Goal: Information Seeking & Learning: Learn about a topic

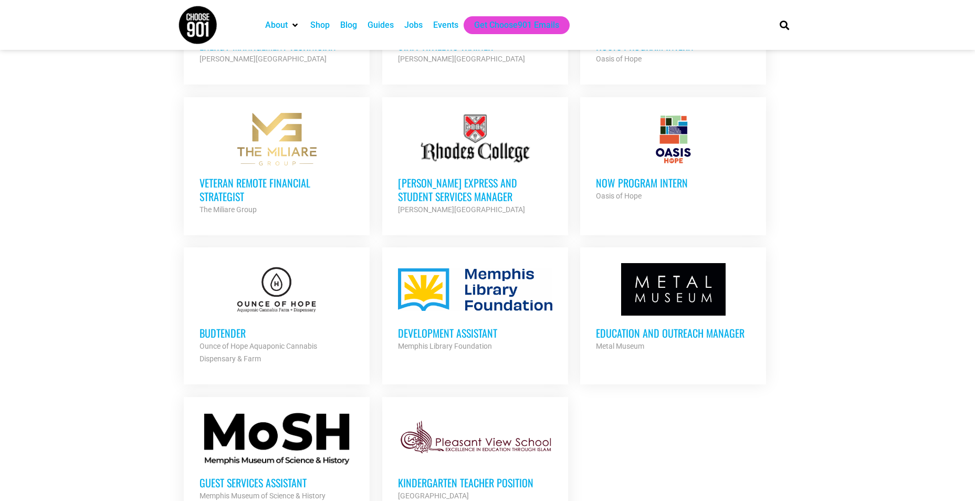
scroll to position [997, 0]
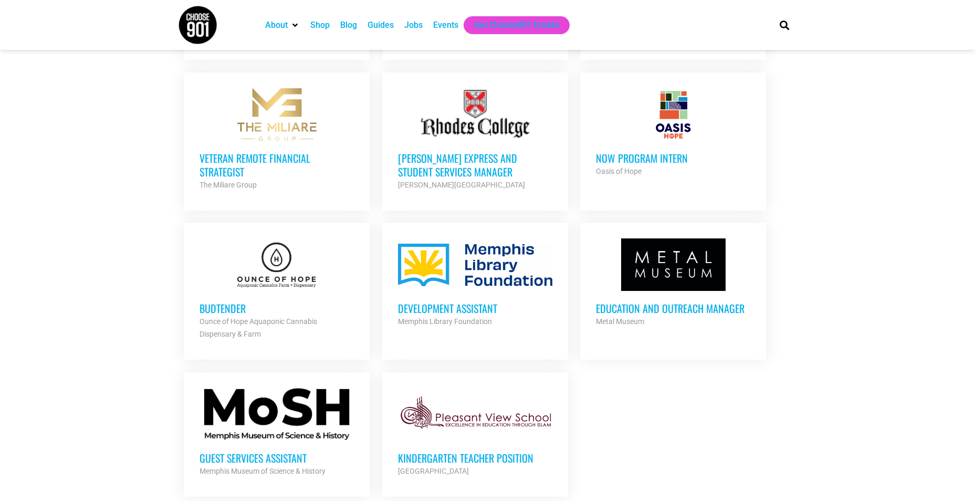
click at [458, 307] on h3 "Development Assistant" at bounding box center [475, 308] width 154 height 14
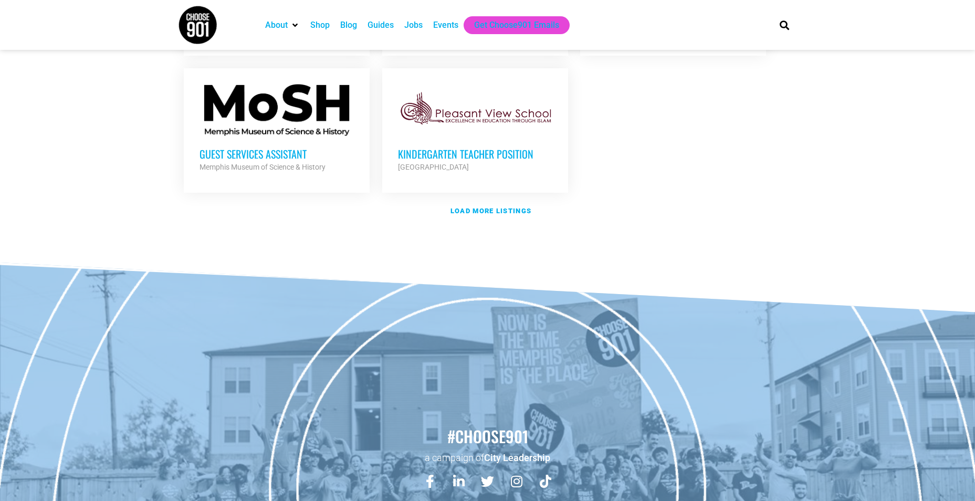
scroll to position [1312, 0]
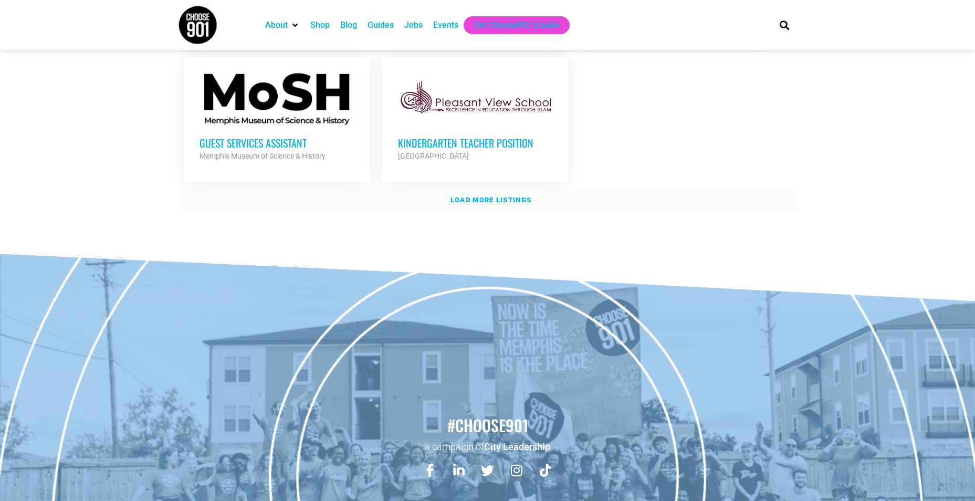
click at [524, 198] on strong "Load more listings" at bounding box center [490, 200] width 81 height 8
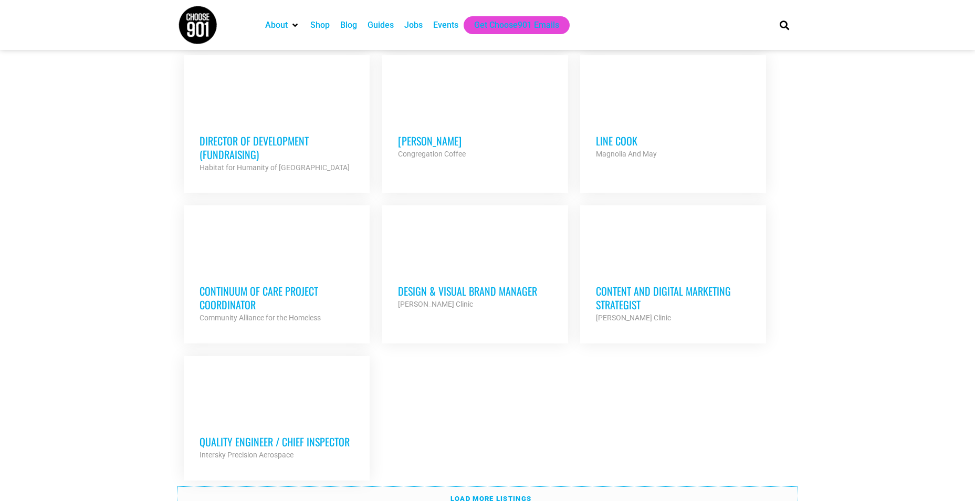
scroll to position [2152, 0]
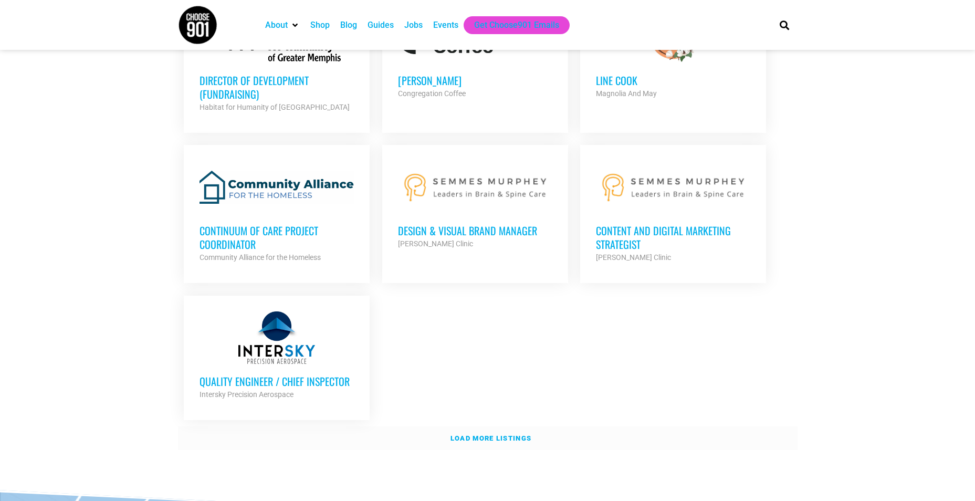
click at [485, 426] on link "Load more listings" at bounding box center [487, 438] width 619 height 24
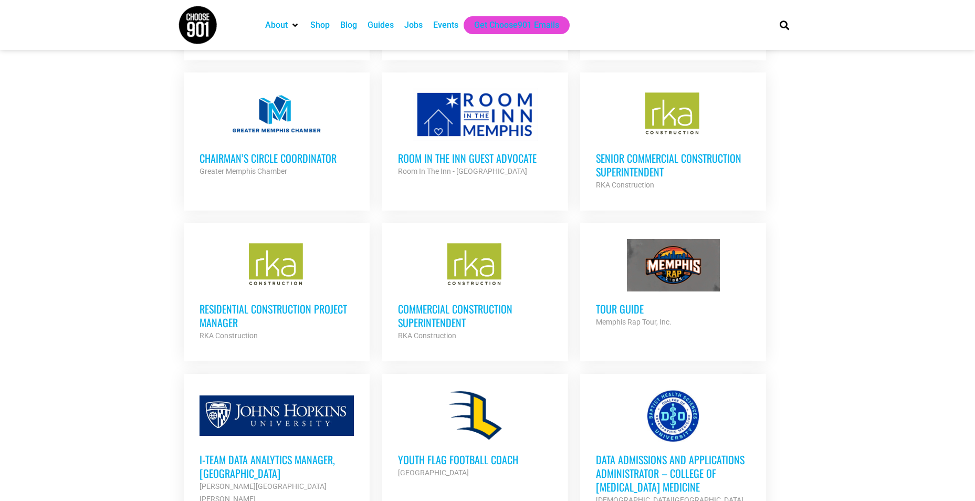
scroll to position [2519, 0]
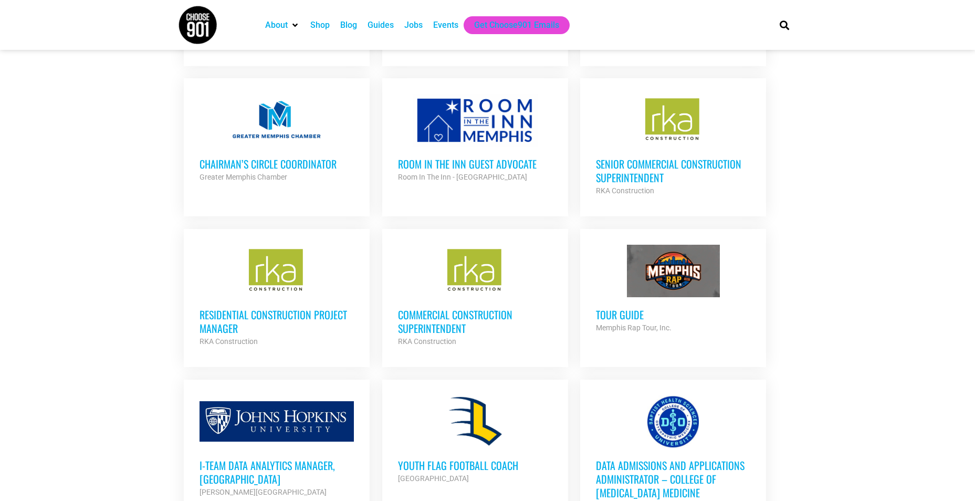
click at [291, 161] on h3 "Chairman’s Circle Coordinator" at bounding box center [276, 164] width 154 height 14
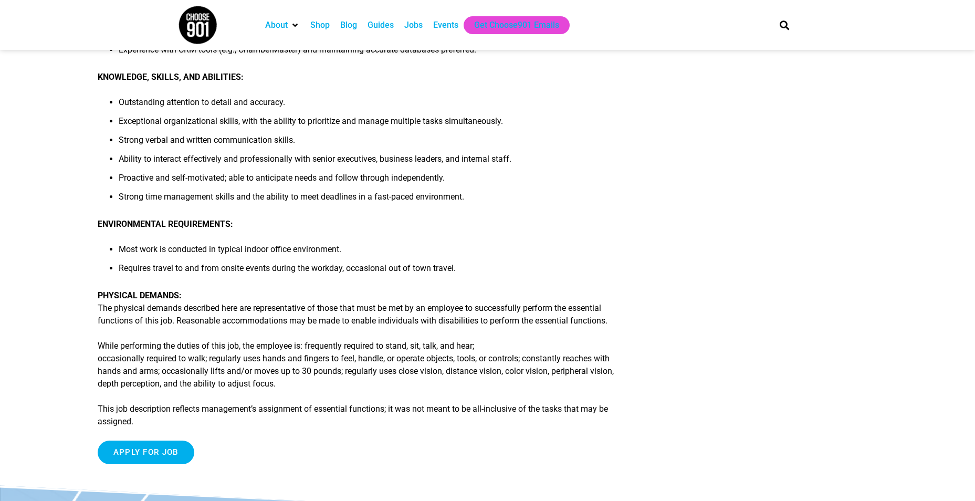
scroll to position [630, 0]
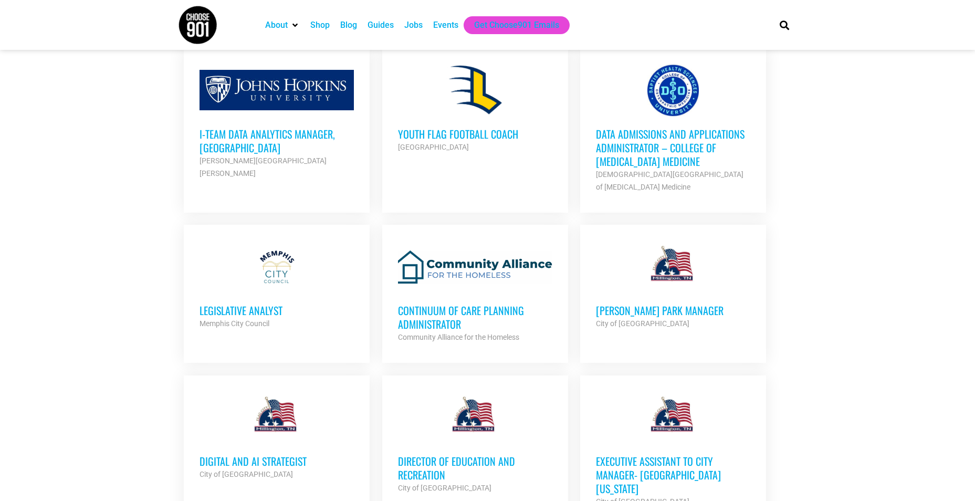
scroll to position [2888, 0]
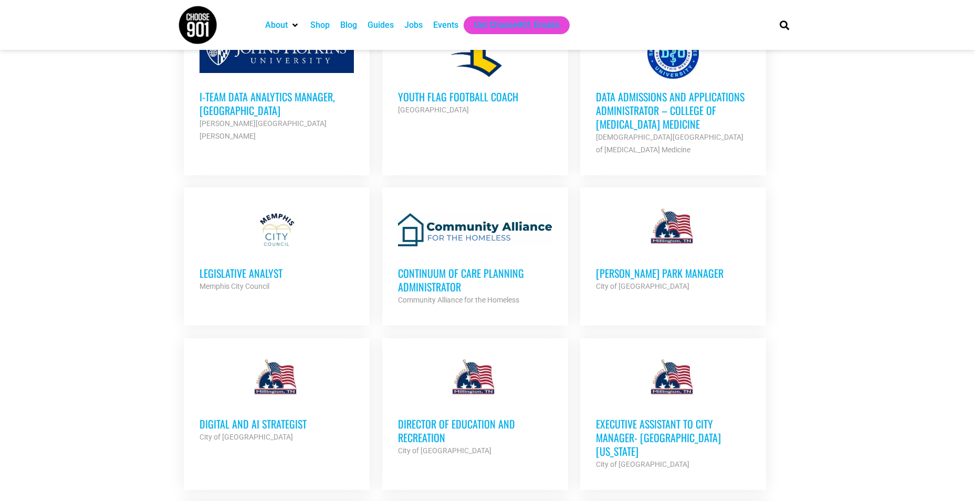
click at [258, 270] on h3 "Legislative Analyst" at bounding box center [276, 273] width 154 height 14
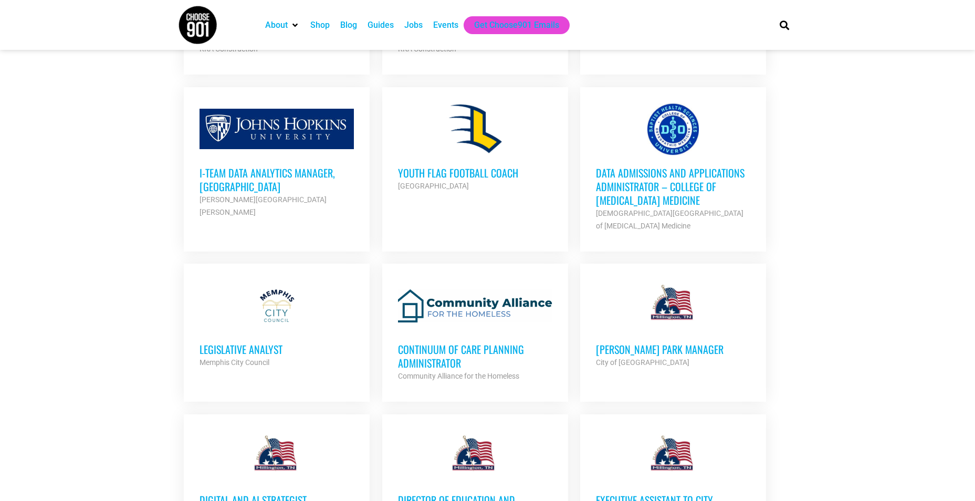
scroll to position [2783, 0]
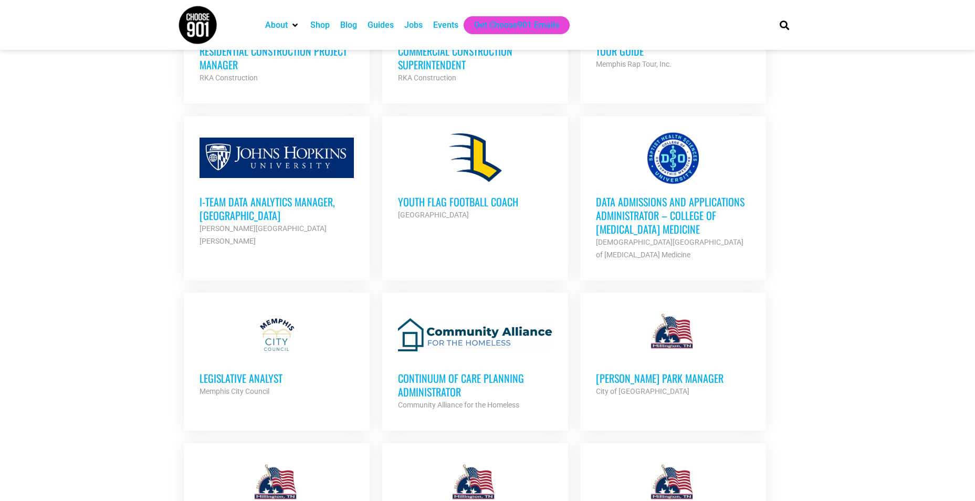
click at [274, 371] on h3 "Legislative Analyst" at bounding box center [276, 378] width 154 height 14
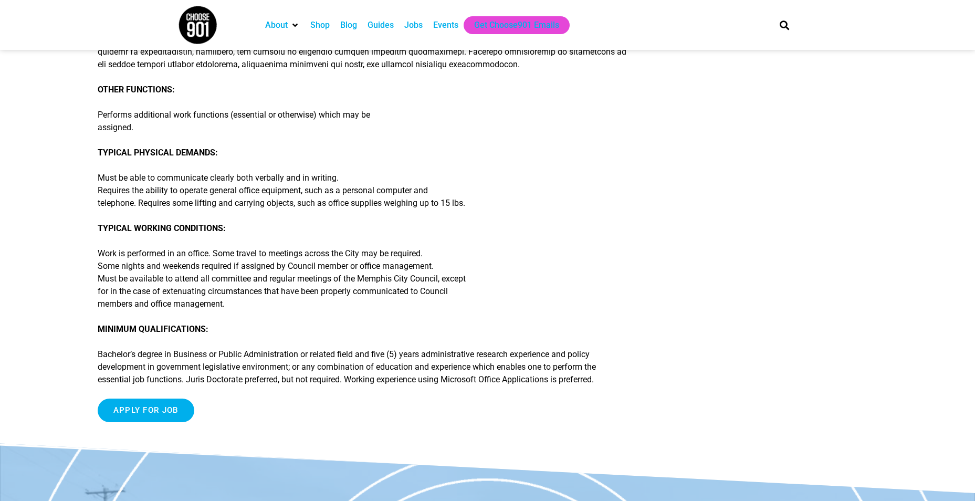
scroll to position [315, 0]
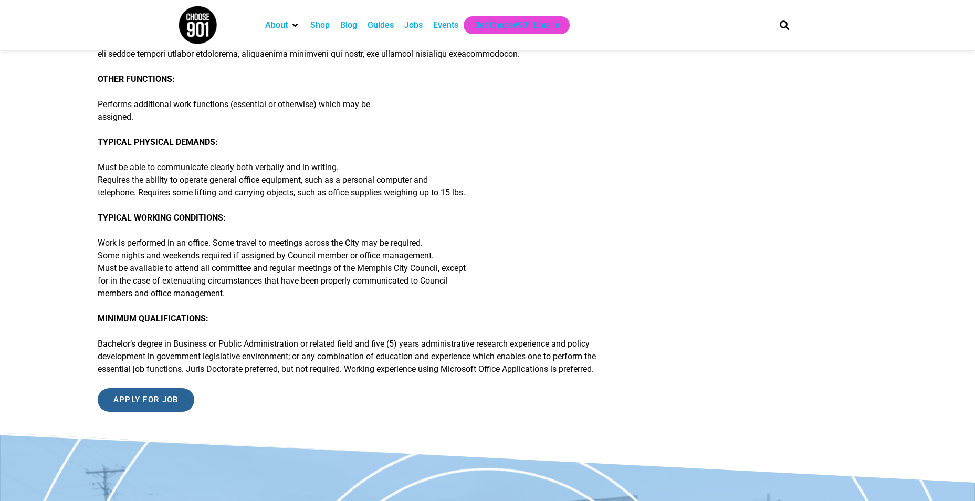
click at [165, 398] on input "Apply for job" at bounding box center [146, 400] width 97 height 24
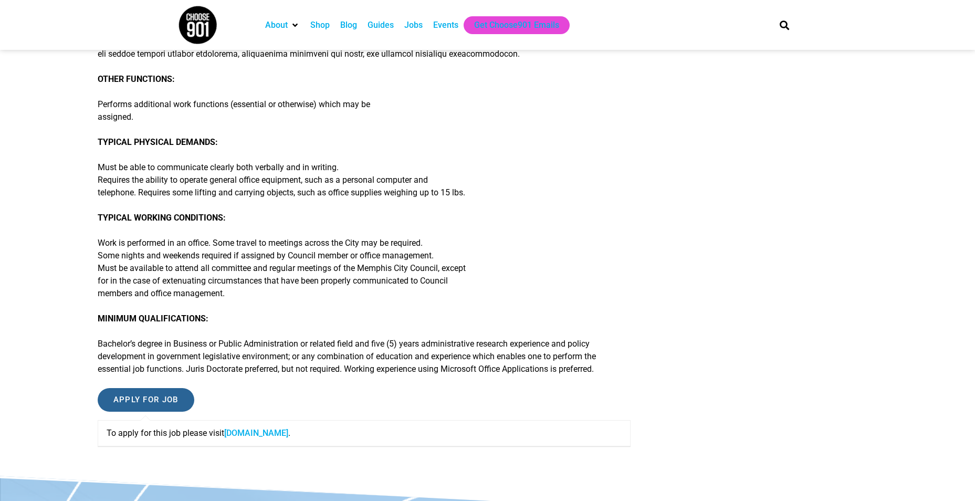
scroll to position [0, 0]
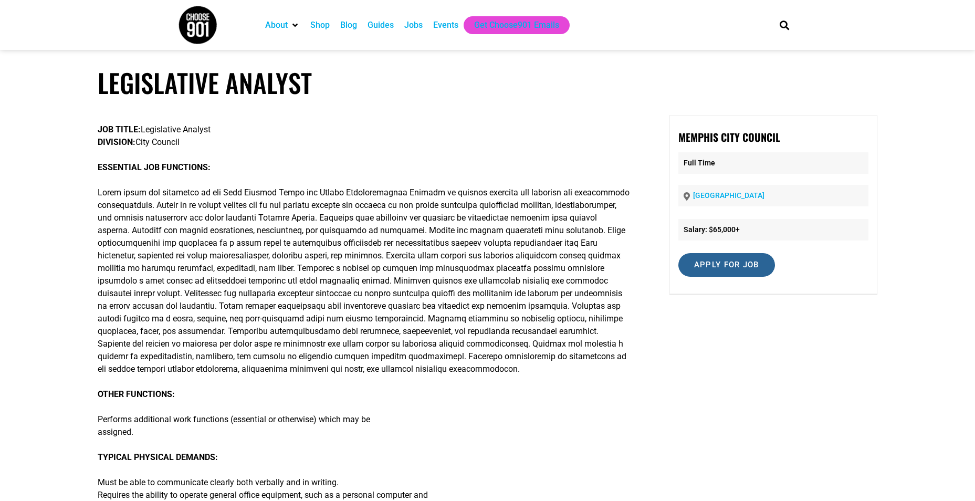
click at [712, 268] on input "Apply for job" at bounding box center [726, 265] width 97 height 24
click at [713, 318] on div "To apply for this job please visit [DOMAIN_NAME] ." at bounding box center [773, 304] width 190 height 39
click at [715, 311] on link "[DOMAIN_NAME]" at bounding box center [734, 310] width 64 height 10
